Goal: Task Accomplishment & Management: Complete application form

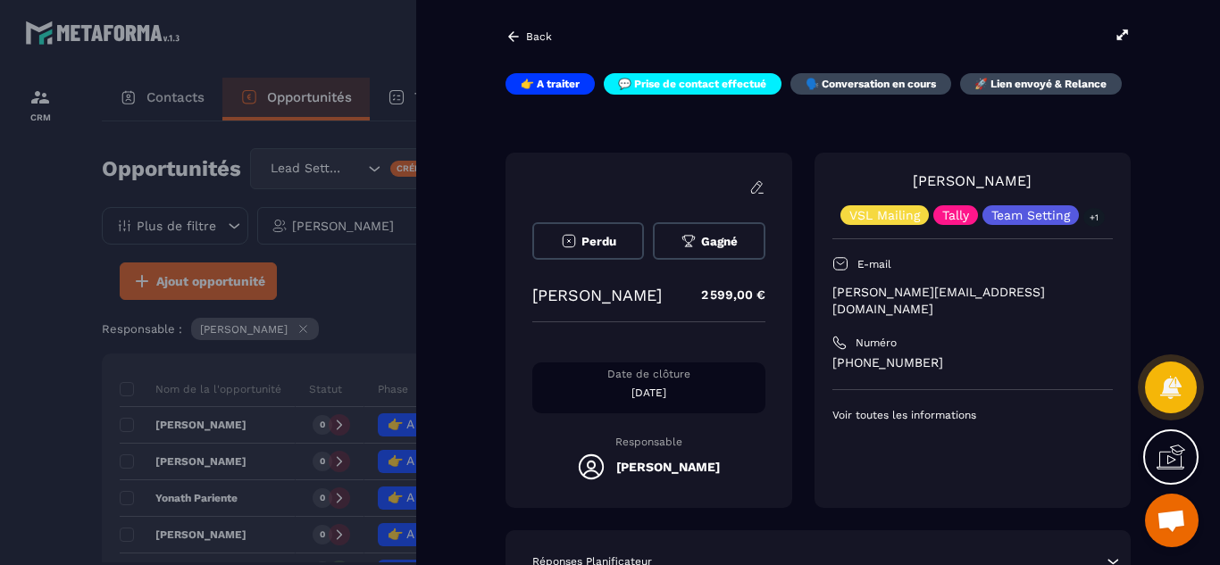
scroll to position [401, 0]
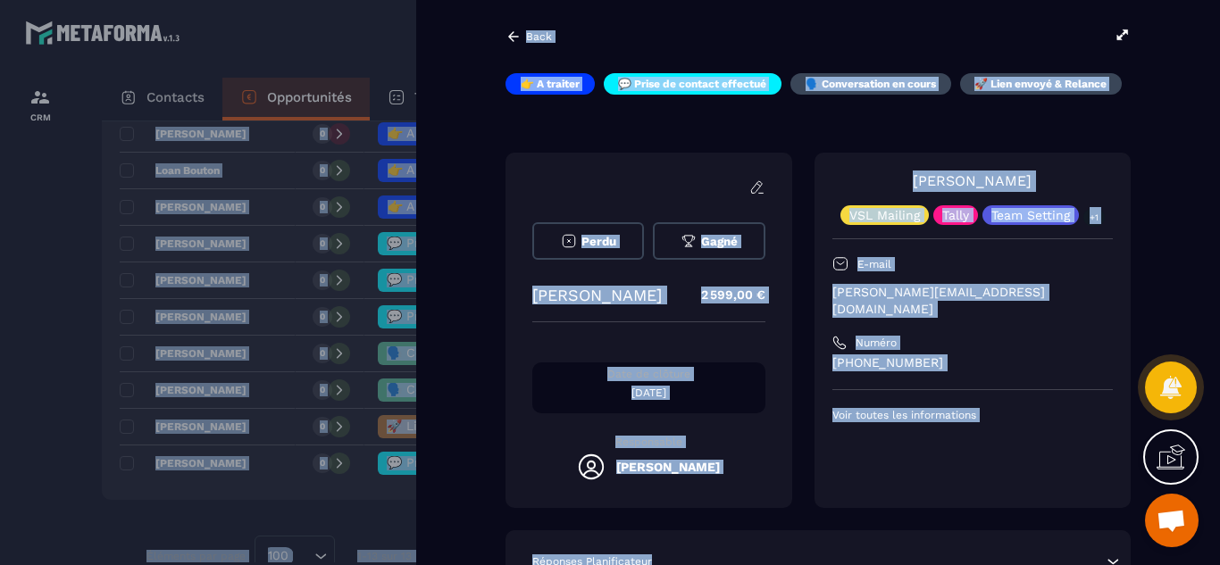
drag, startPoint x: 899, startPoint y: 533, endPoint x: 886, endPoint y: 535, distance: 13.5
click at [890, 555] on div "👉 A traiter 💬 Prise de contact effectué 🗣️ Conversation en cours 🚀 Lien envoyé …" at bounding box center [817, 359] width 625 height 572
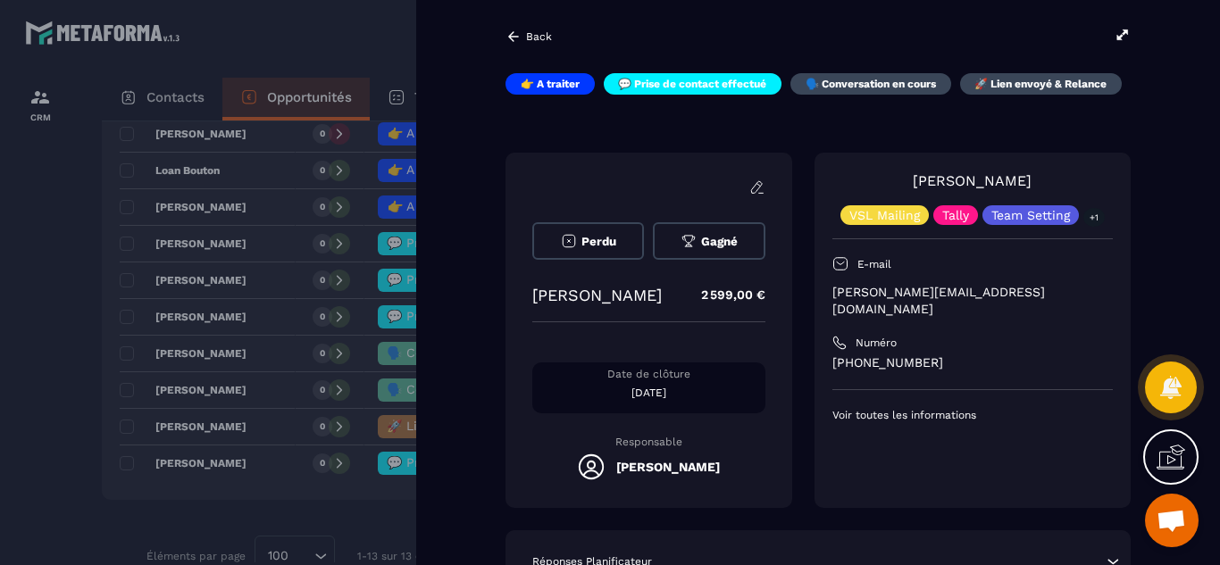
click at [879, 522] on div "👉 A traiter 💬 Prise de contact effectué 🗣️ Conversation en cours 🚀 Lien envoyé …" at bounding box center [817, 359] width 625 height 572
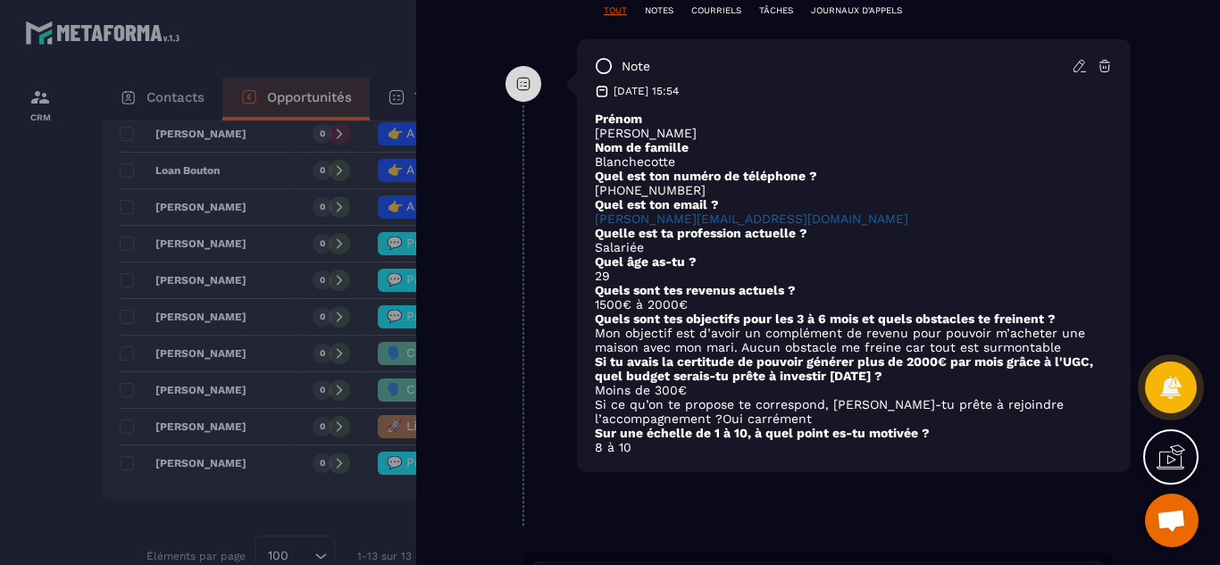
scroll to position [964, 0]
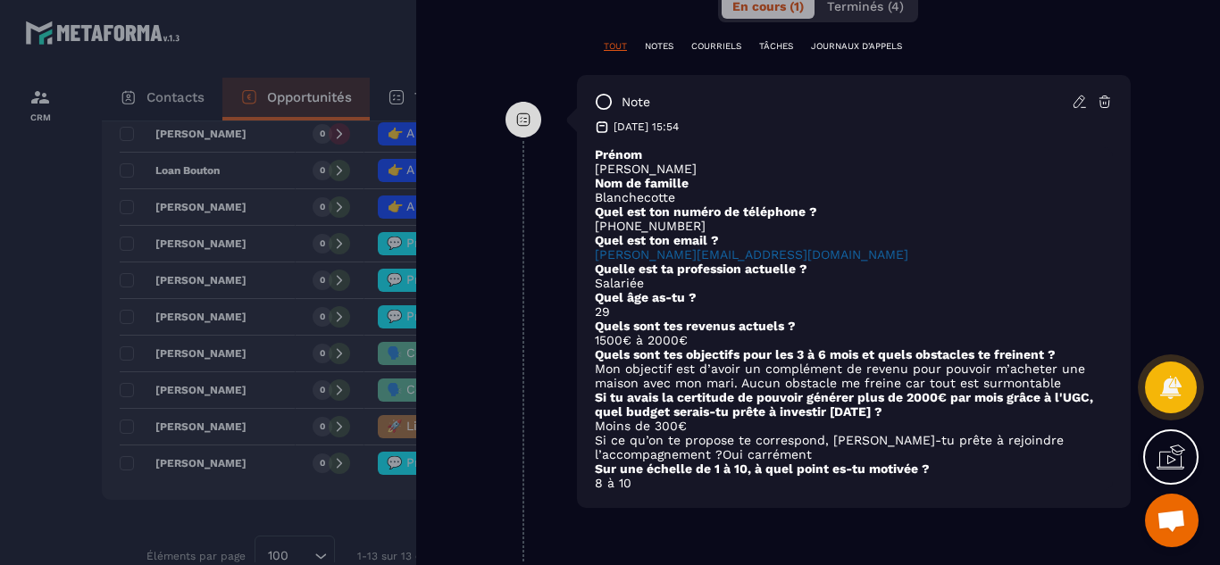
click at [43, 358] on div at bounding box center [610, 282] width 1220 height 565
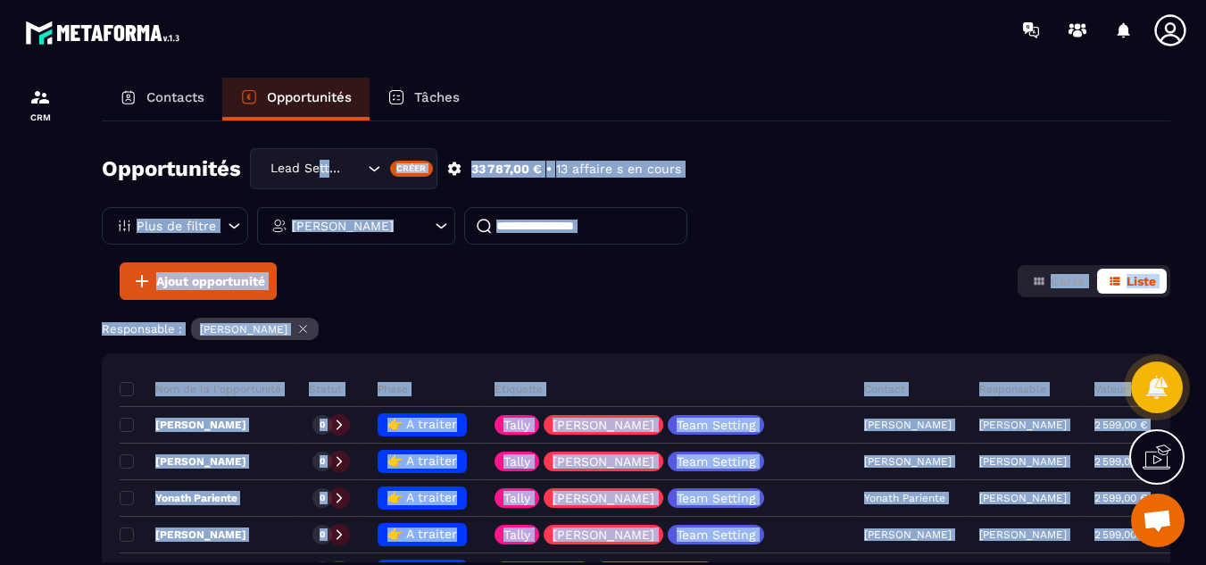
drag, startPoint x: 257, startPoint y: 390, endPoint x: 316, endPoint y: 121, distance: 275.1
click at [316, 121] on div "Opportunités Lead Setting Créer 33 787,00 € • 13 affaire s en cours Plus de fil…" at bounding box center [636, 341] width 1069 height 441
click at [771, 269] on div "Ajout opportunité Carte Liste" at bounding box center [636, 280] width 1069 height 37
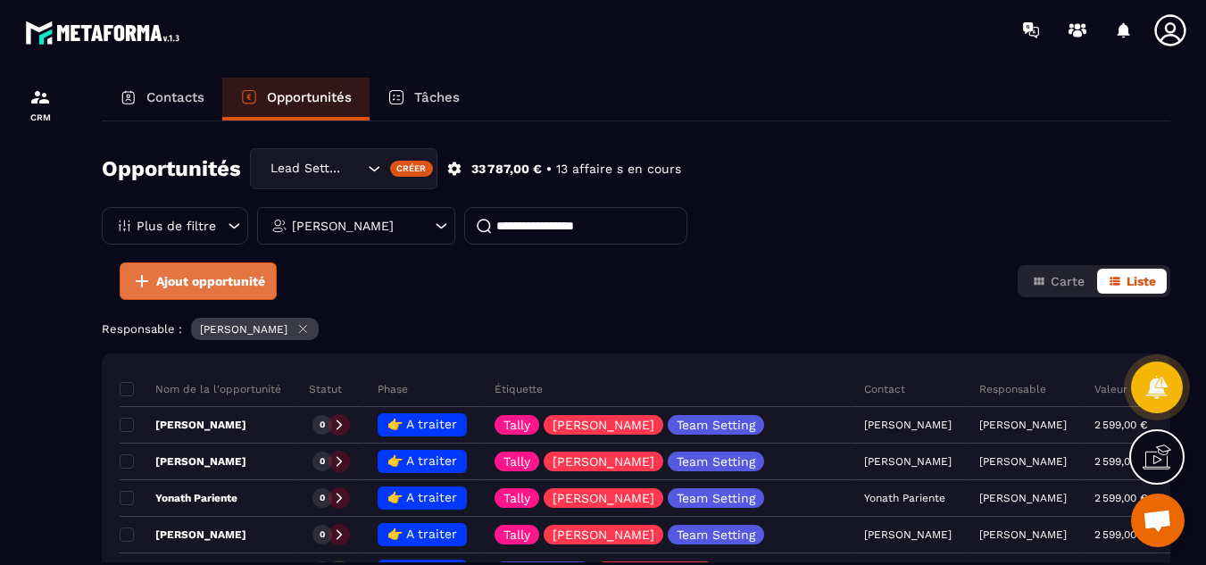
click at [189, 279] on span "Ajout opportunité" at bounding box center [210, 281] width 109 height 18
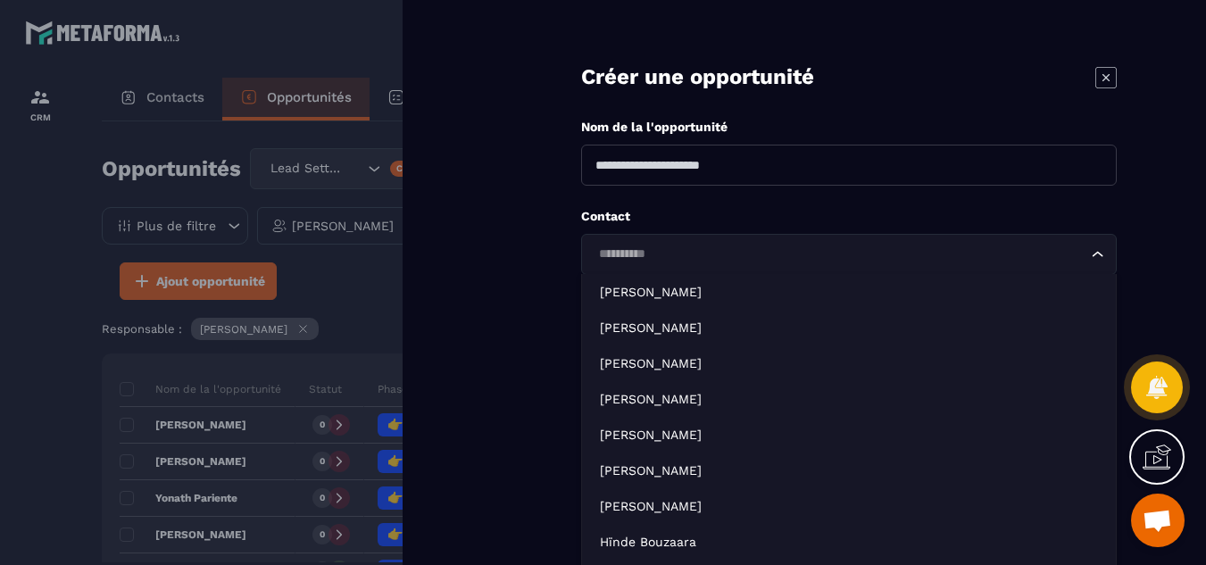
click at [646, 262] on input "Search for option" at bounding box center [840, 255] width 495 height 20
paste input "********"
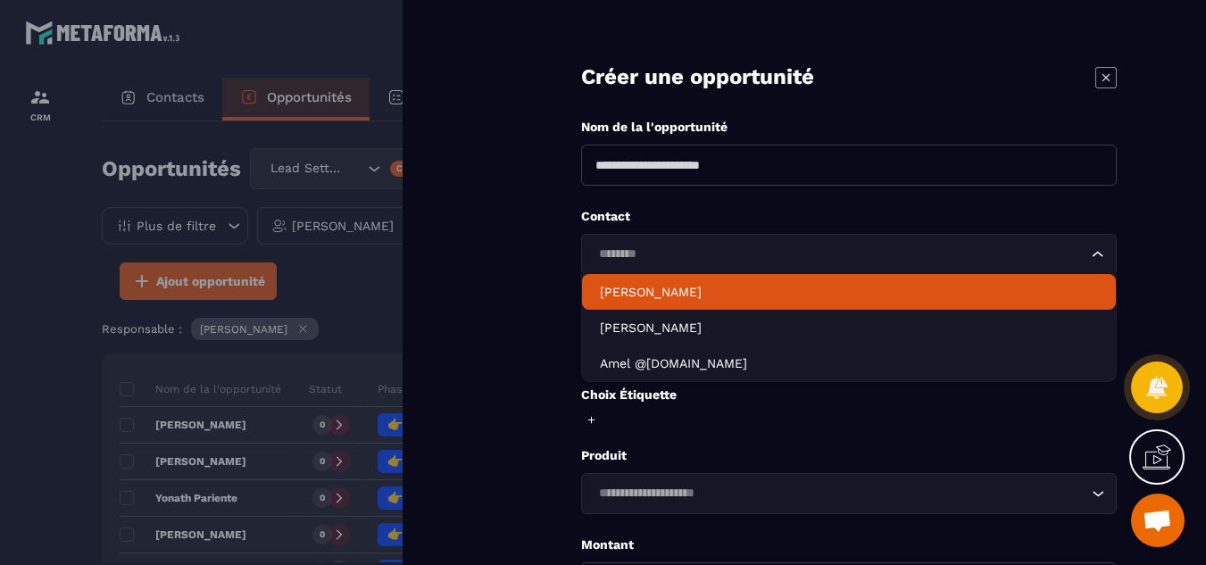
click at [676, 295] on p "[PERSON_NAME]" at bounding box center [849, 292] width 498 height 18
type input "********"
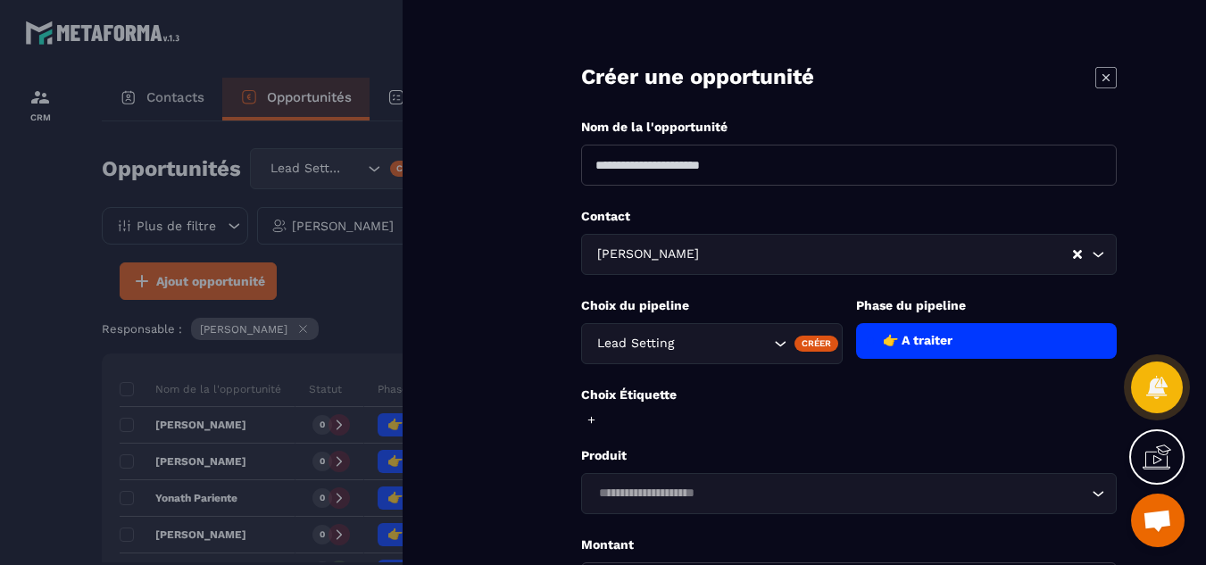
click at [721, 160] on input at bounding box center [849, 165] width 536 height 41
type input "**********"
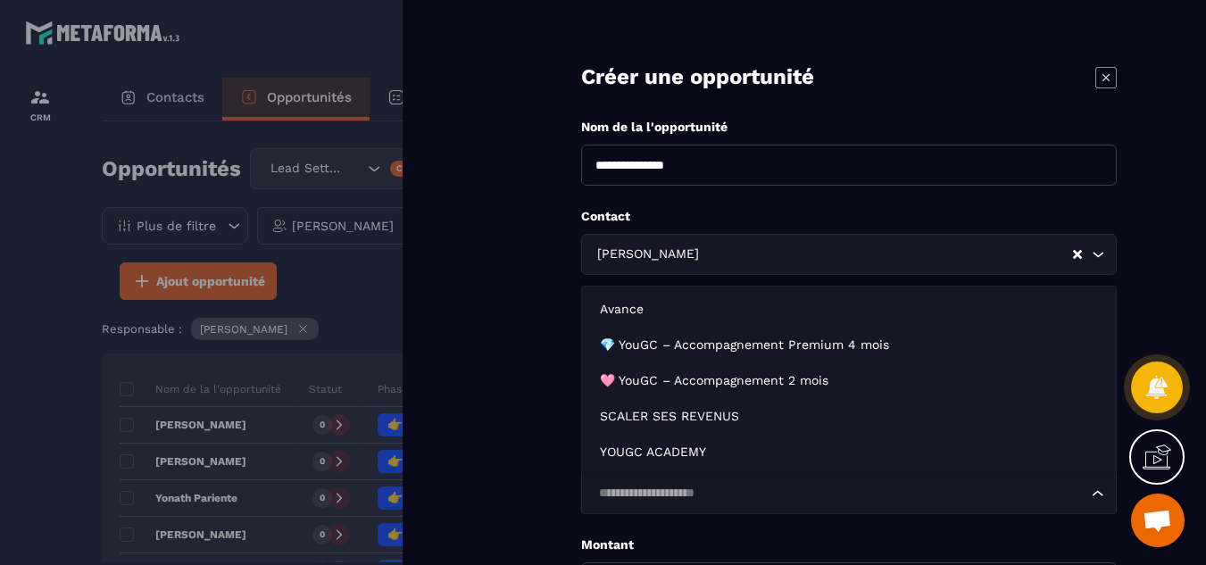
click at [773, 479] on div "Loading..." at bounding box center [849, 493] width 536 height 41
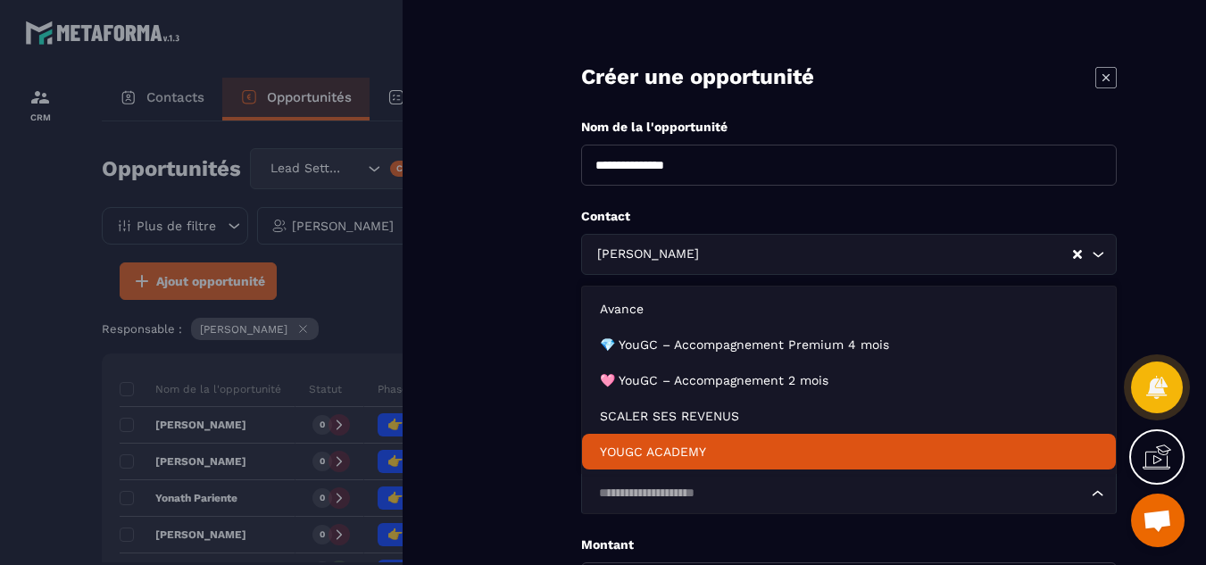
click at [682, 450] on p "YOUGC ACADEMY" at bounding box center [849, 452] width 498 height 18
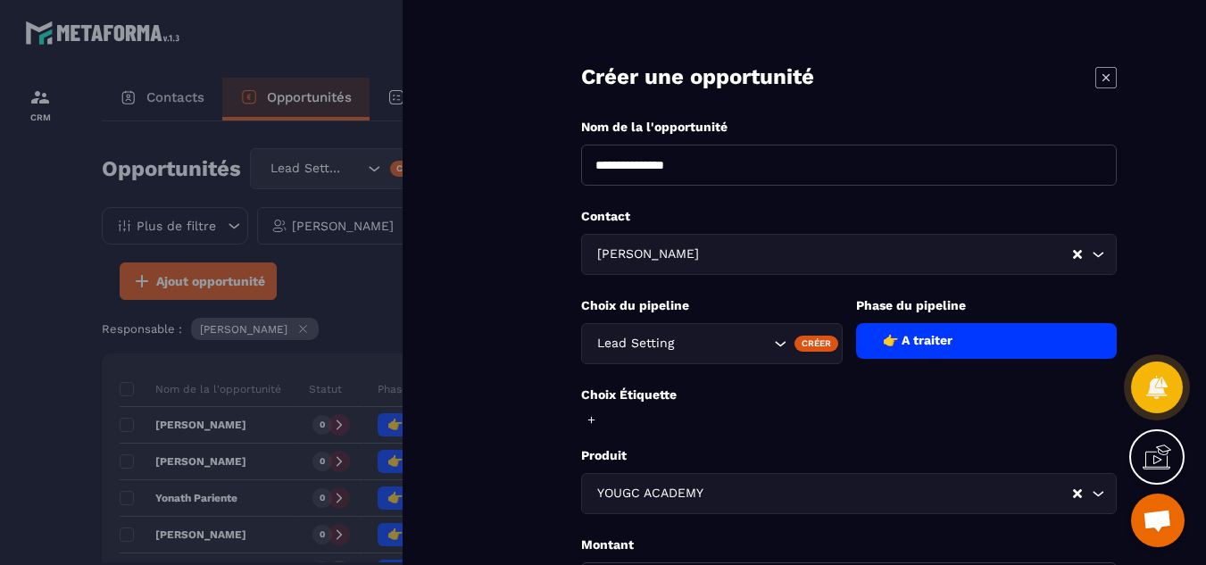
type input "*******"
click at [484, 447] on div "**********" at bounding box center [805, 282] width 804 height 565
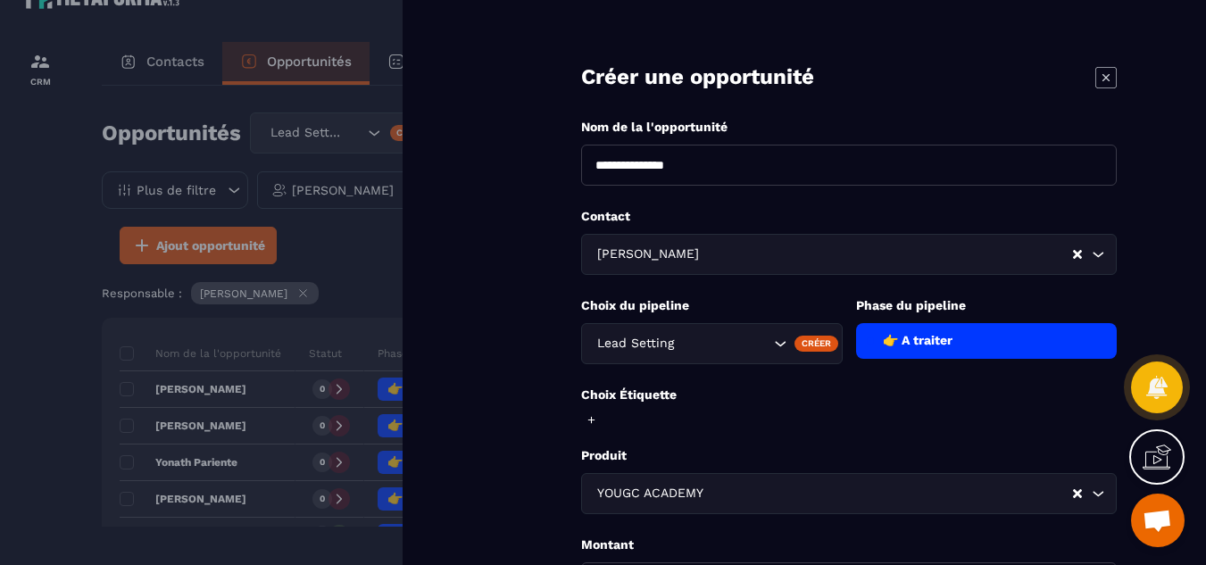
scroll to position [71, 0]
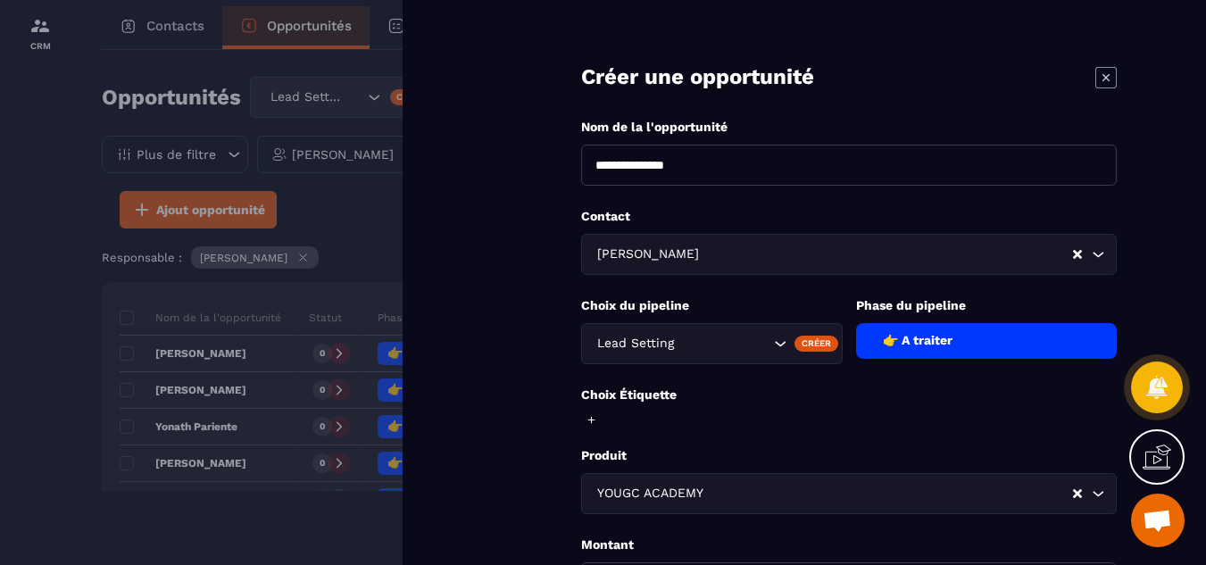
click at [566, 420] on form "**********" at bounding box center [849, 404] width 714 height 808
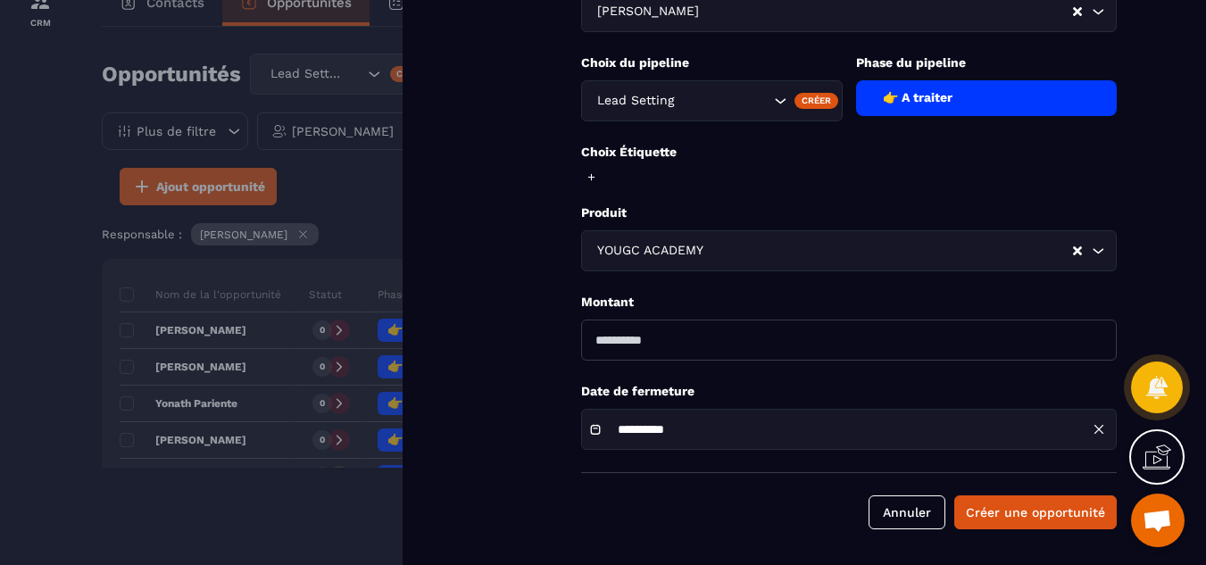
scroll to position [107, 0]
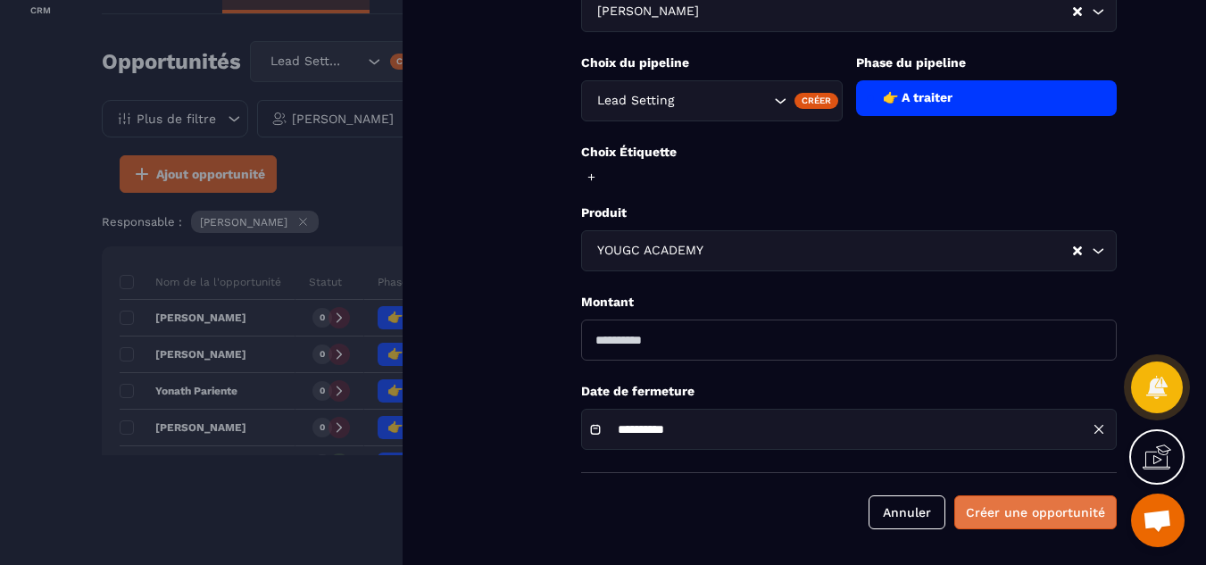
click at [1018, 507] on button "Créer une opportunité" at bounding box center [1035, 513] width 162 height 34
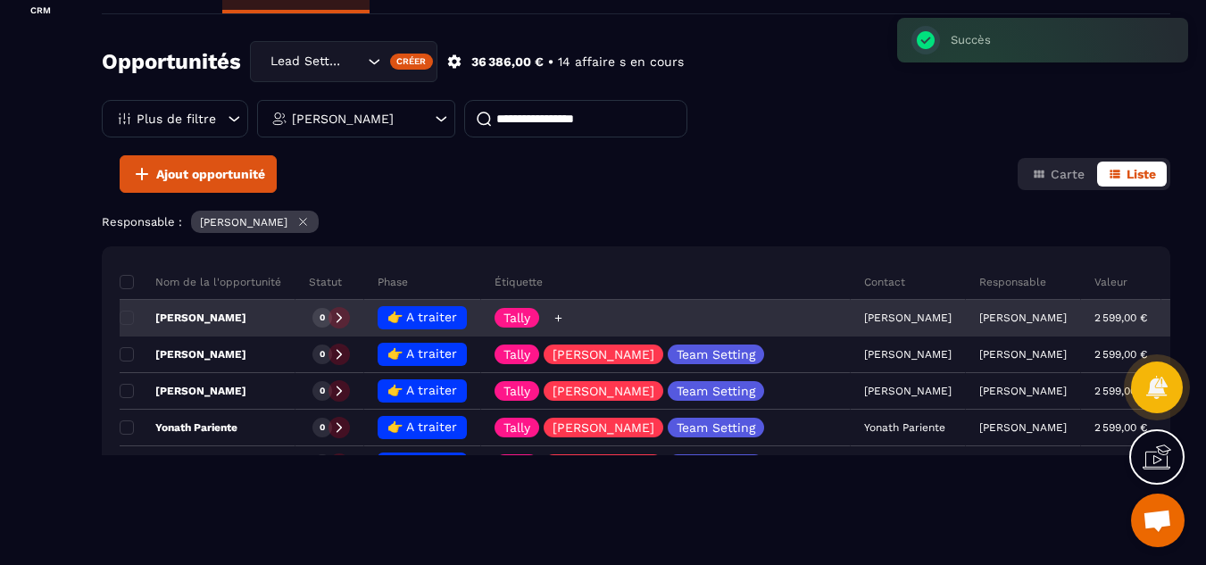
click at [557, 317] on icon at bounding box center [557, 317] width 7 height 7
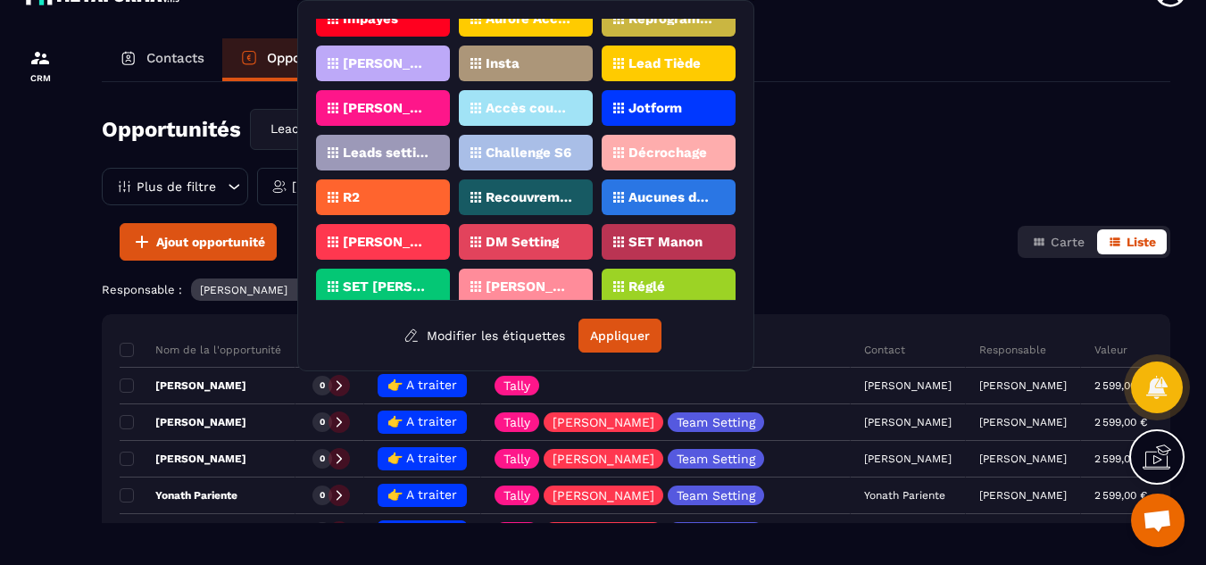
scroll to position [333, 0]
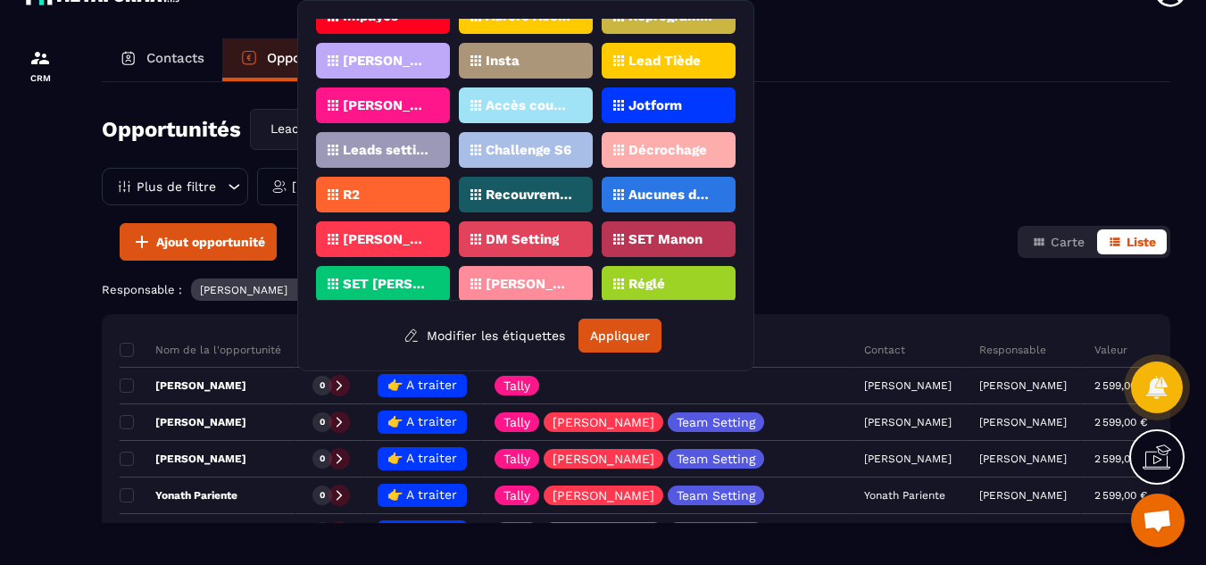
click at [422, 233] on div "[PERSON_NAME]" at bounding box center [383, 239] width 134 height 36
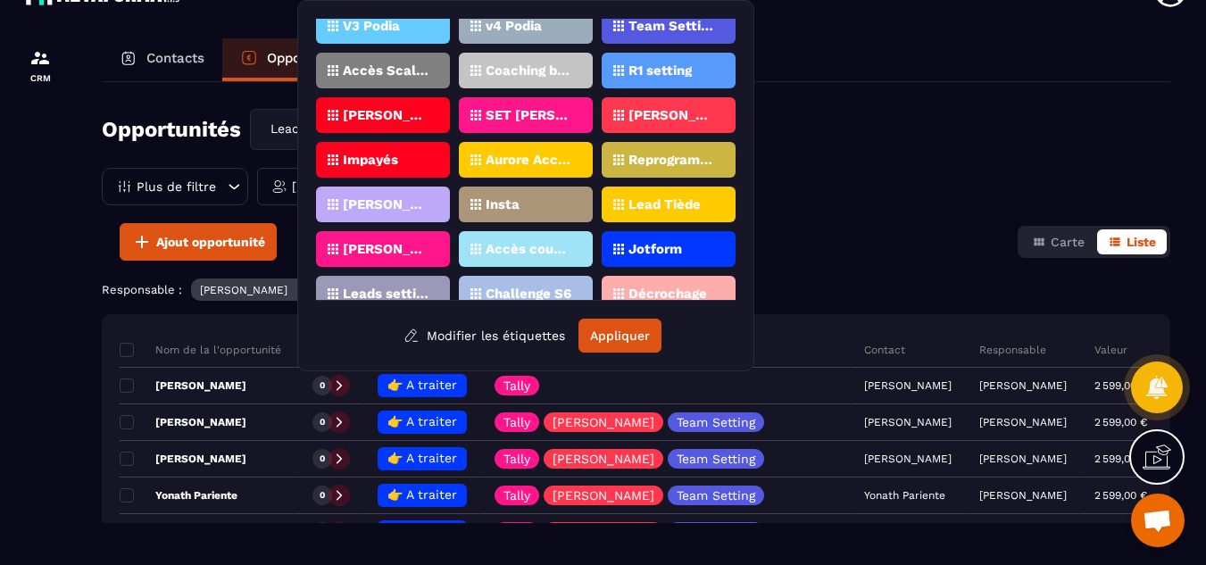
scroll to position [173, 0]
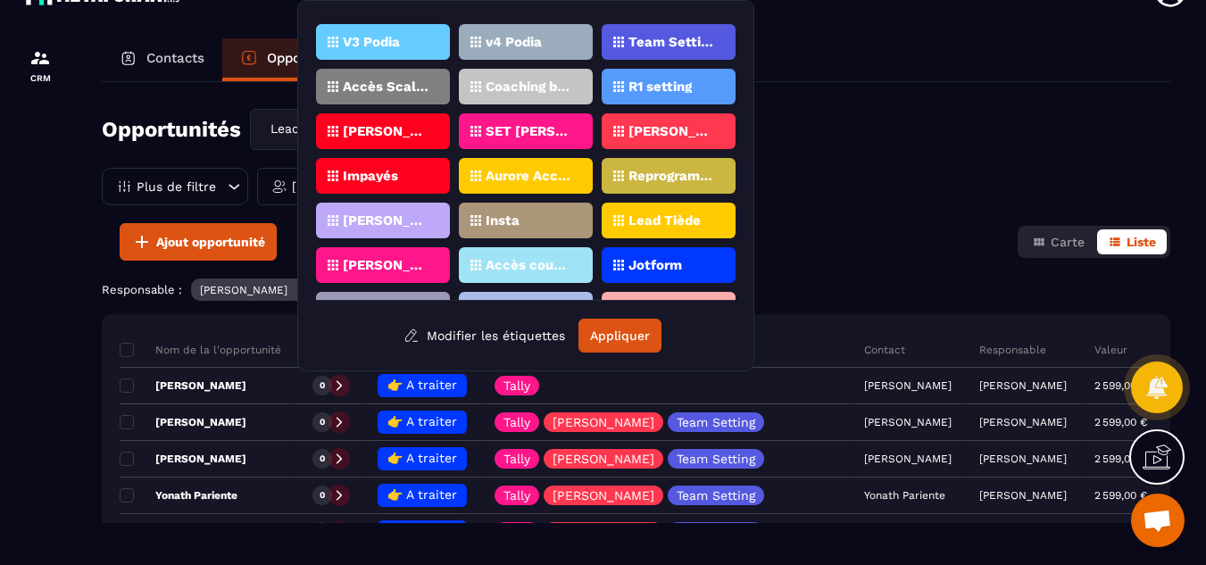
click at [679, 51] on div "Team Setting" at bounding box center [669, 42] width 134 height 36
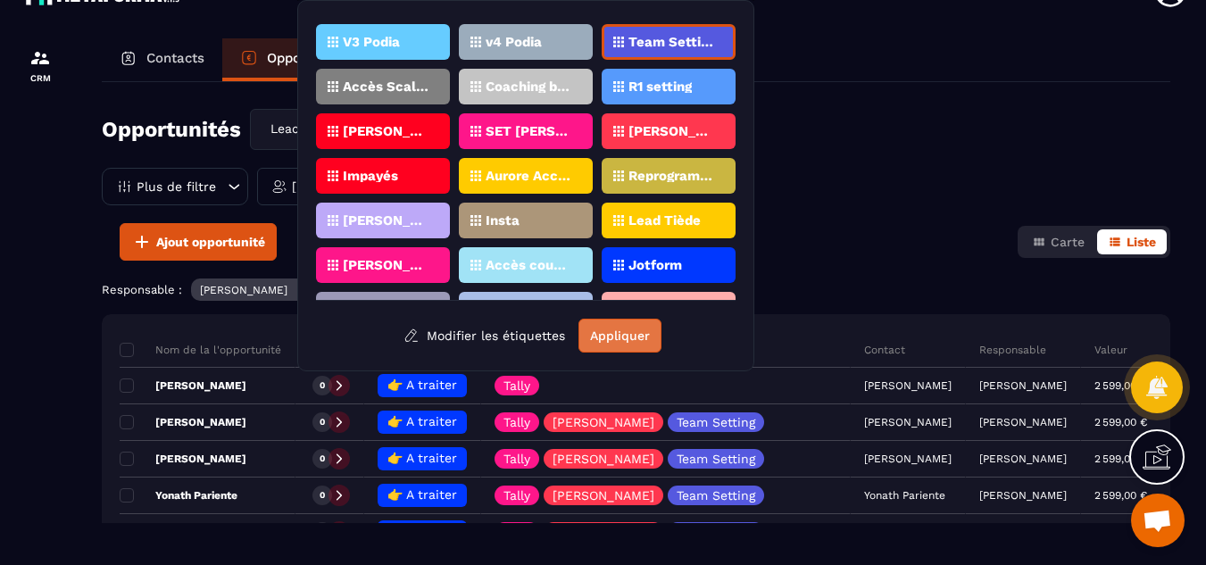
click at [622, 340] on button "Appliquer" at bounding box center [620, 336] width 83 height 34
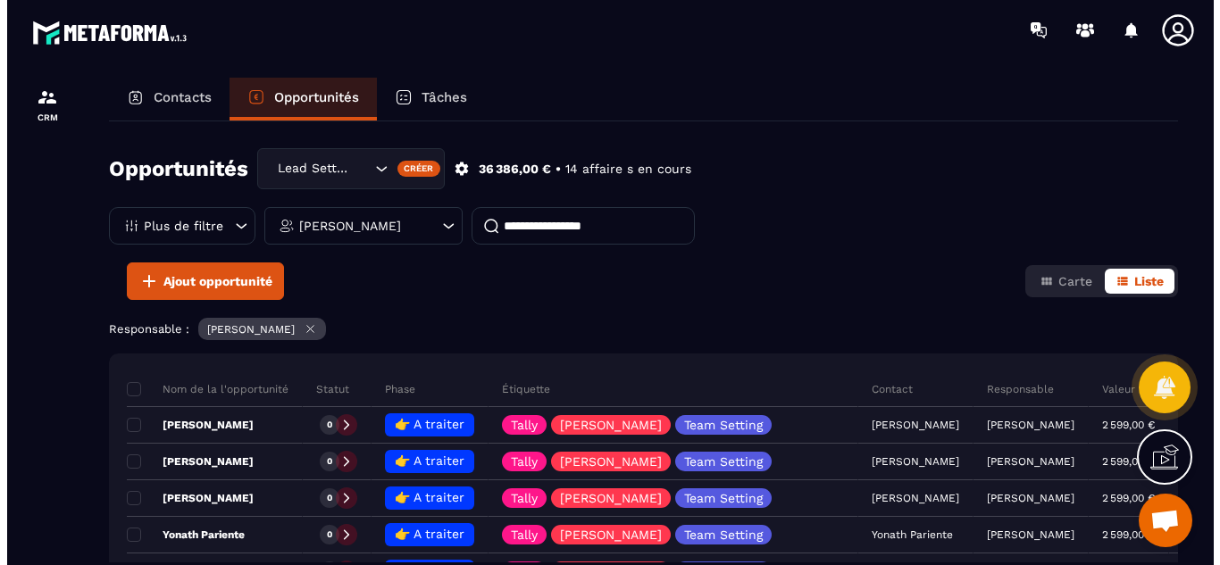
scroll to position [0, 0]
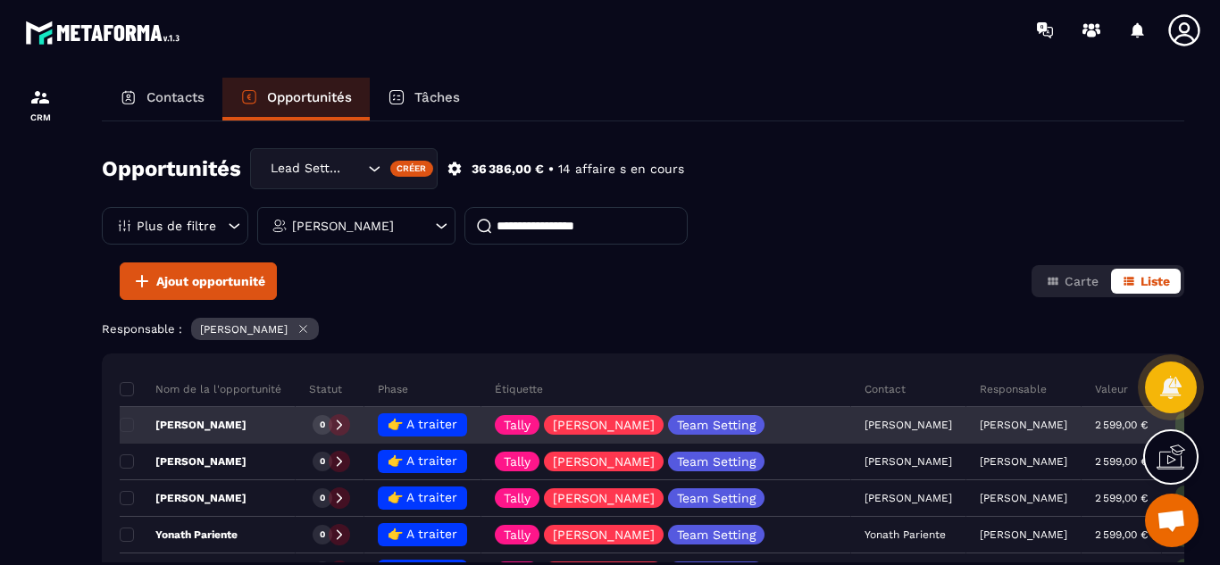
click at [213, 420] on p "[PERSON_NAME]" at bounding box center [183, 425] width 127 height 14
